Goal: Complete application form: Complete application form

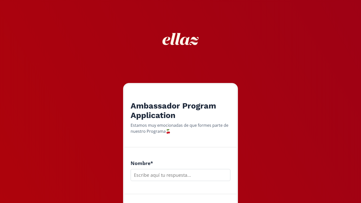
scroll to position [107, 0]
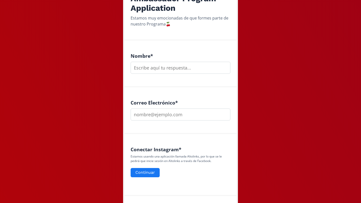
click at [156, 71] on input "text" at bounding box center [180, 68] width 100 height 12
type input "[PERSON_NAME]"
click at [156, 118] on input "email" at bounding box center [180, 115] width 100 height 12
type input "[EMAIL_ADDRESS][DOMAIN_NAME]"
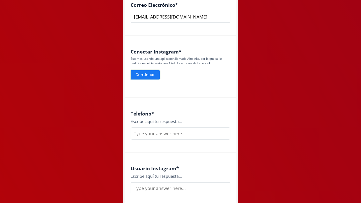
scroll to position [206, 0]
click at [148, 75] on button "Continuar" at bounding box center [145, 74] width 31 height 11
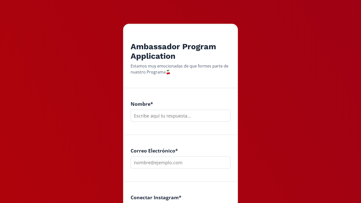
scroll to position [66, 0]
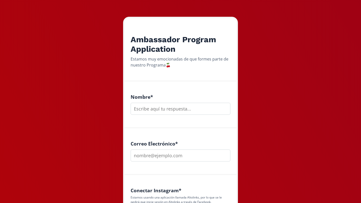
click at [175, 117] on div "Nombre *" at bounding box center [180, 105] width 112 height 47
click at [169, 113] on input "text" at bounding box center [180, 109] width 100 height 12
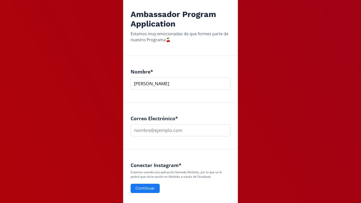
scroll to position [93, 0]
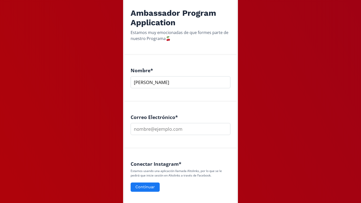
type input "[PERSON_NAME]"
click at [150, 129] on input "email" at bounding box center [180, 129] width 100 height 12
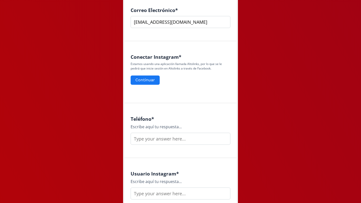
scroll to position [211, 0]
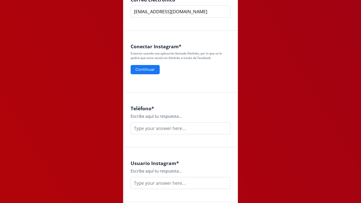
type input "[EMAIL_ADDRESS][DOMAIN_NAME]"
click at [147, 129] on input "text" at bounding box center [180, 128] width 100 height 12
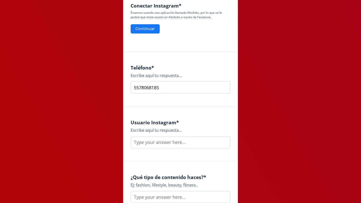
scroll to position [256, 0]
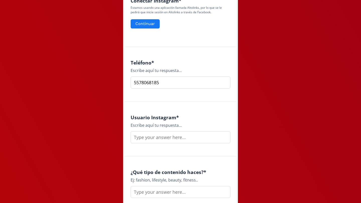
type input "5578068185"
click at [152, 139] on input "text" at bounding box center [180, 137] width 100 height 12
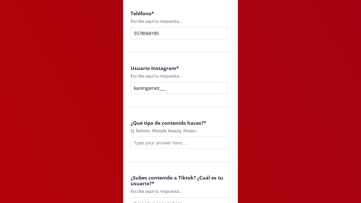
scroll to position [307, 0]
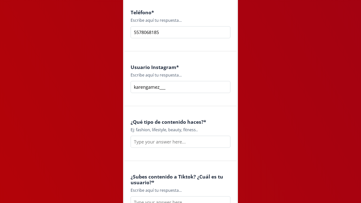
type input "karengamez___"
click at [161, 145] on input "text" at bounding box center [180, 142] width 100 height 12
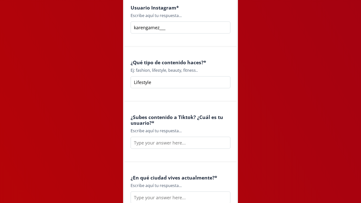
scroll to position [370, 0]
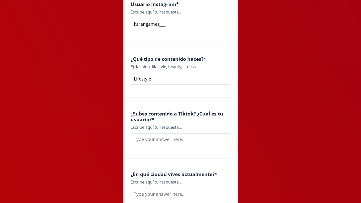
type input "Lifestyle"
click at [162, 145] on div "¿Subes contenido a Tiktok? ¿Cuál es tu usuario? * Escribe aquí tu respuesta..." at bounding box center [180, 128] width 112 height 61
click at [154, 141] on input "text" at bounding box center [180, 139] width 100 height 12
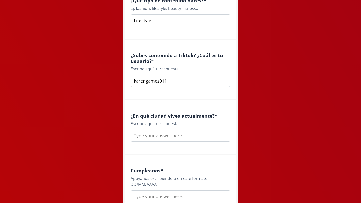
scroll to position [431, 0]
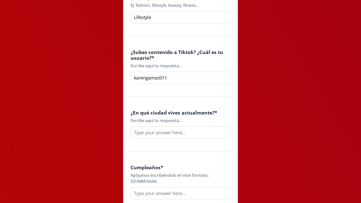
type input "karengamez011"
click at [144, 134] on input "text" at bounding box center [180, 133] width 100 height 12
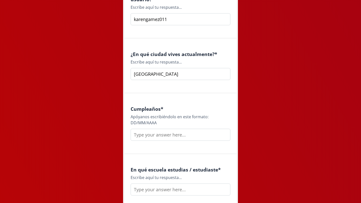
scroll to position [494, 0]
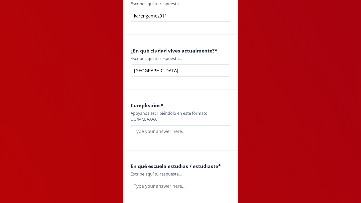
type input "[GEOGRAPHIC_DATA]"
click at [146, 134] on input "text" at bounding box center [180, 131] width 100 height 12
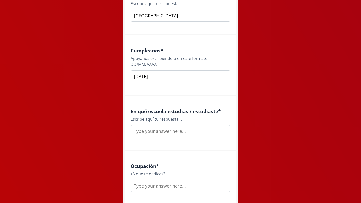
scroll to position [550, 0]
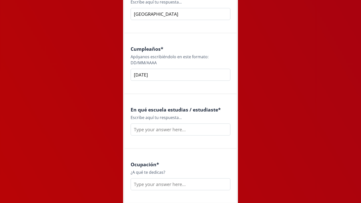
type input "[DATE]"
click at [146, 130] on input "text" at bounding box center [180, 130] width 100 height 12
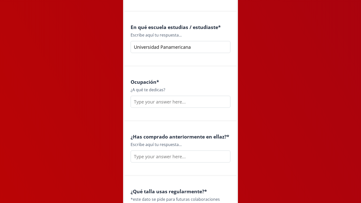
scroll to position [641, 0]
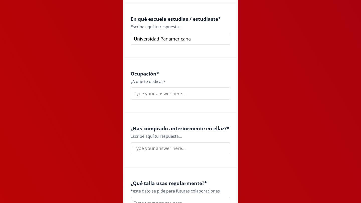
type input "Universidad Panamericana"
click at [146, 93] on input "text" at bounding box center [180, 94] width 100 height 12
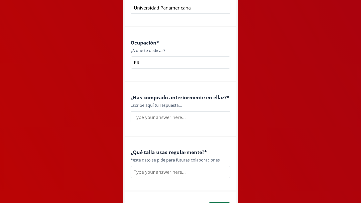
scroll to position [677, 0]
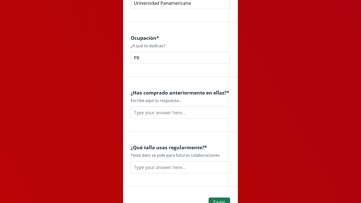
type input "PR"
click at [155, 112] on input "text" at bounding box center [180, 113] width 100 height 12
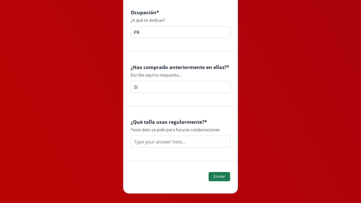
scroll to position [703, 0]
type input "Si"
click at [150, 143] on input "text" at bounding box center [180, 142] width 100 height 12
type input "M"
type input "S/M"
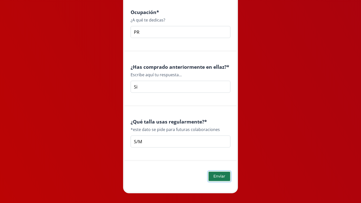
click at [216, 176] on button "Enviar" at bounding box center [219, 176] width 23 height 11
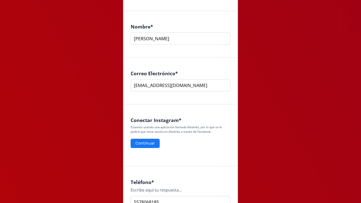
scroll to position [143, 0]
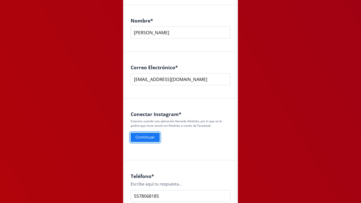
drag, startPoint x: 141, startPoint y: 137, endPoint x: 151, endPoint y: 137, distance: 10.0
click at [151, 137] on button "Continuar" at bounding box center [145, 137] width 31 height 11
